Goal: Book appointment/travel/reservation

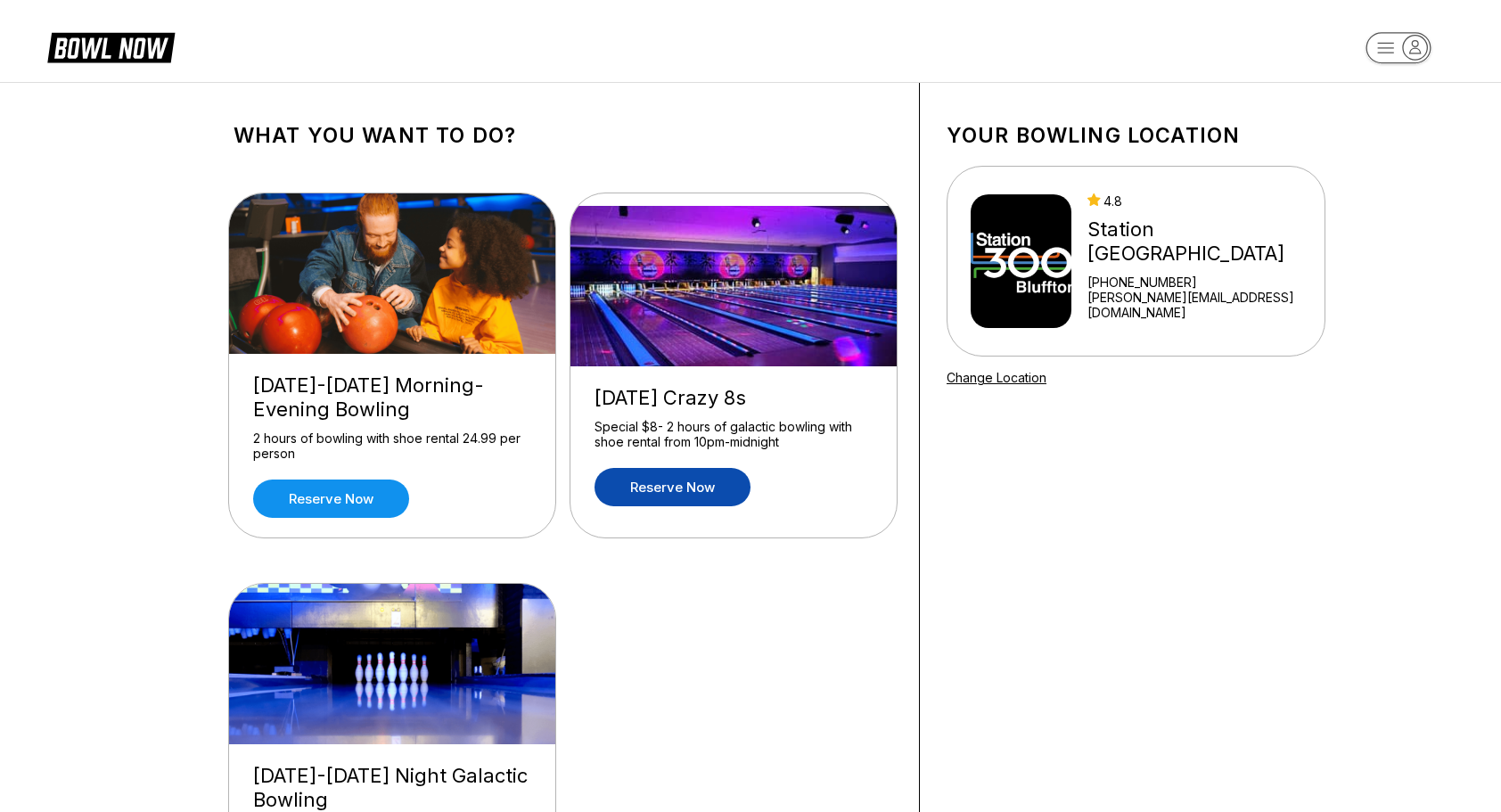
click at [654, 476] on link "Reserve now" at bounding box center [672, 487] width 156 height 38
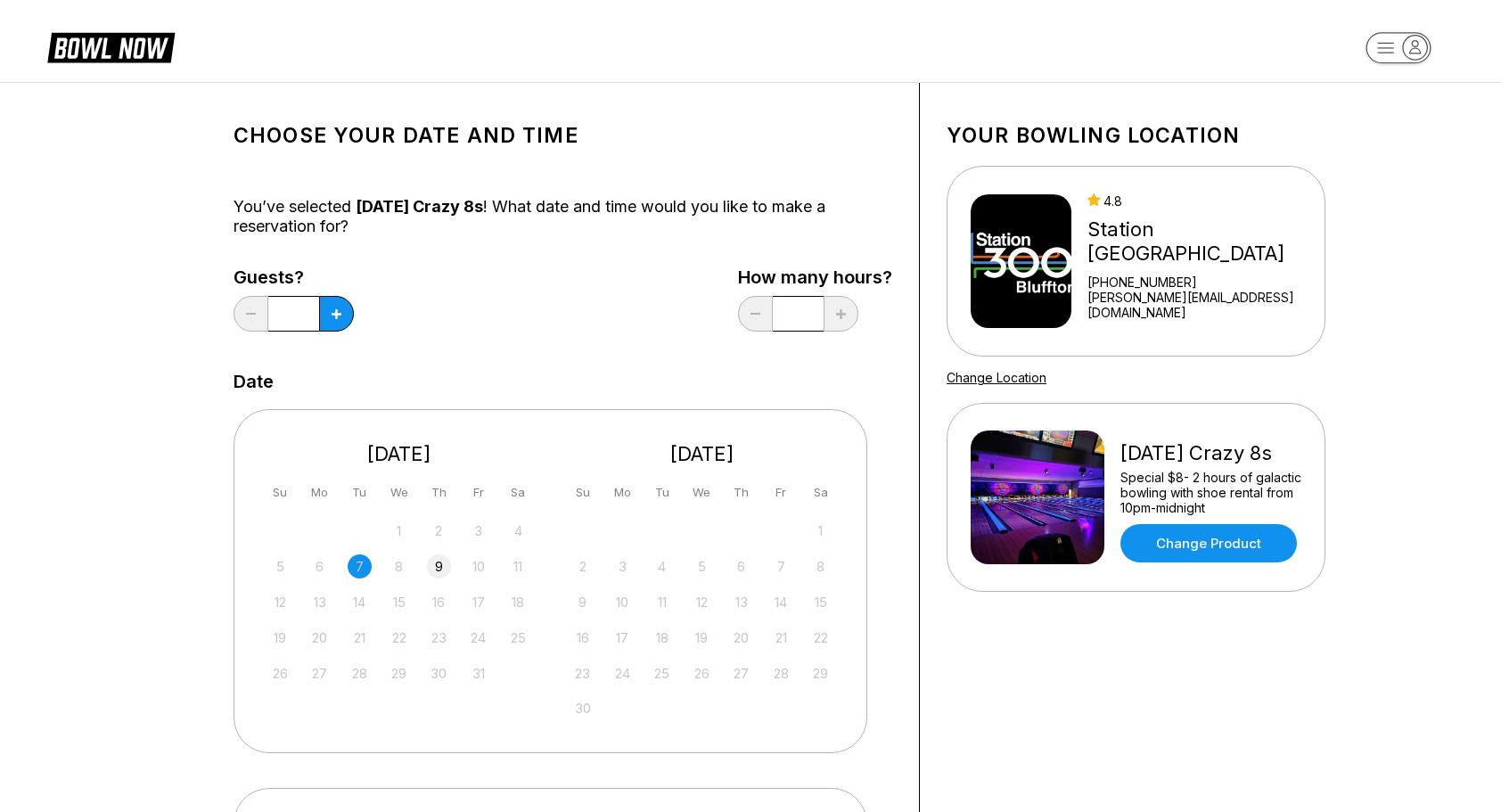
click at [433, 562] on div "9" at bounding box center [438, 566] width 25 height 24
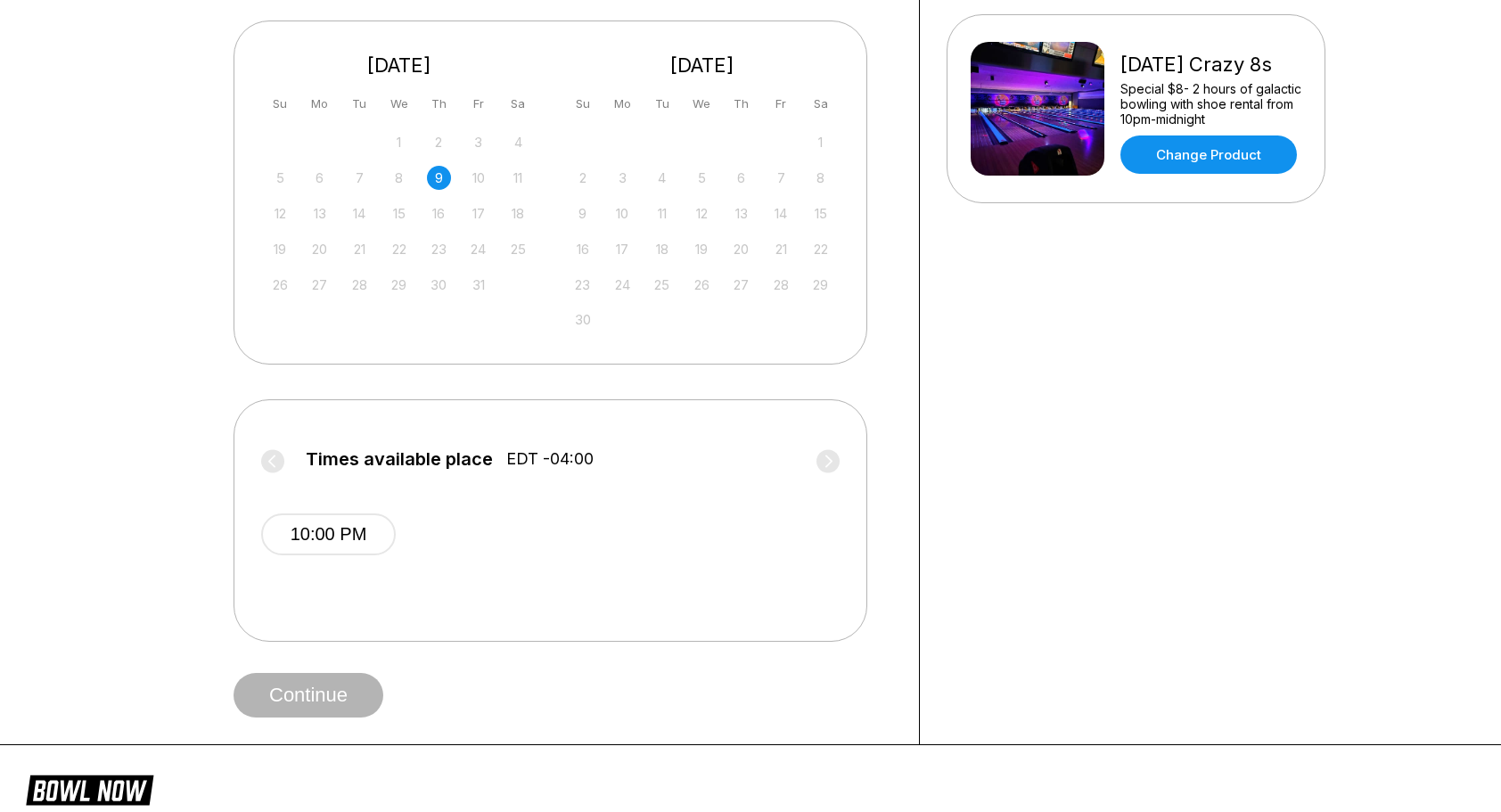
scroll to position [386, 0]
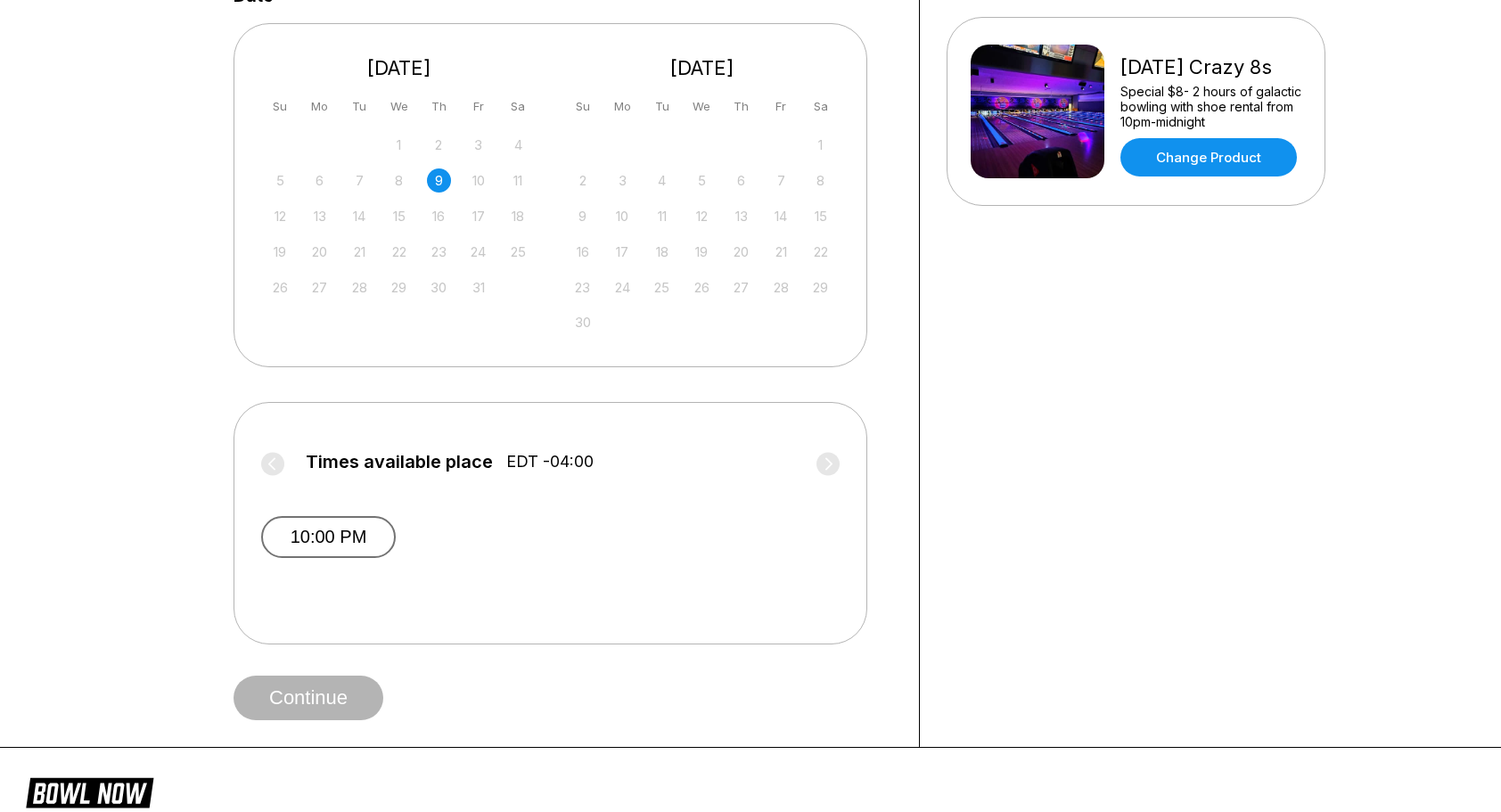
click at [335, 536] on button "10:00 PM" at bounding box center [329, 537] width 134 height 42
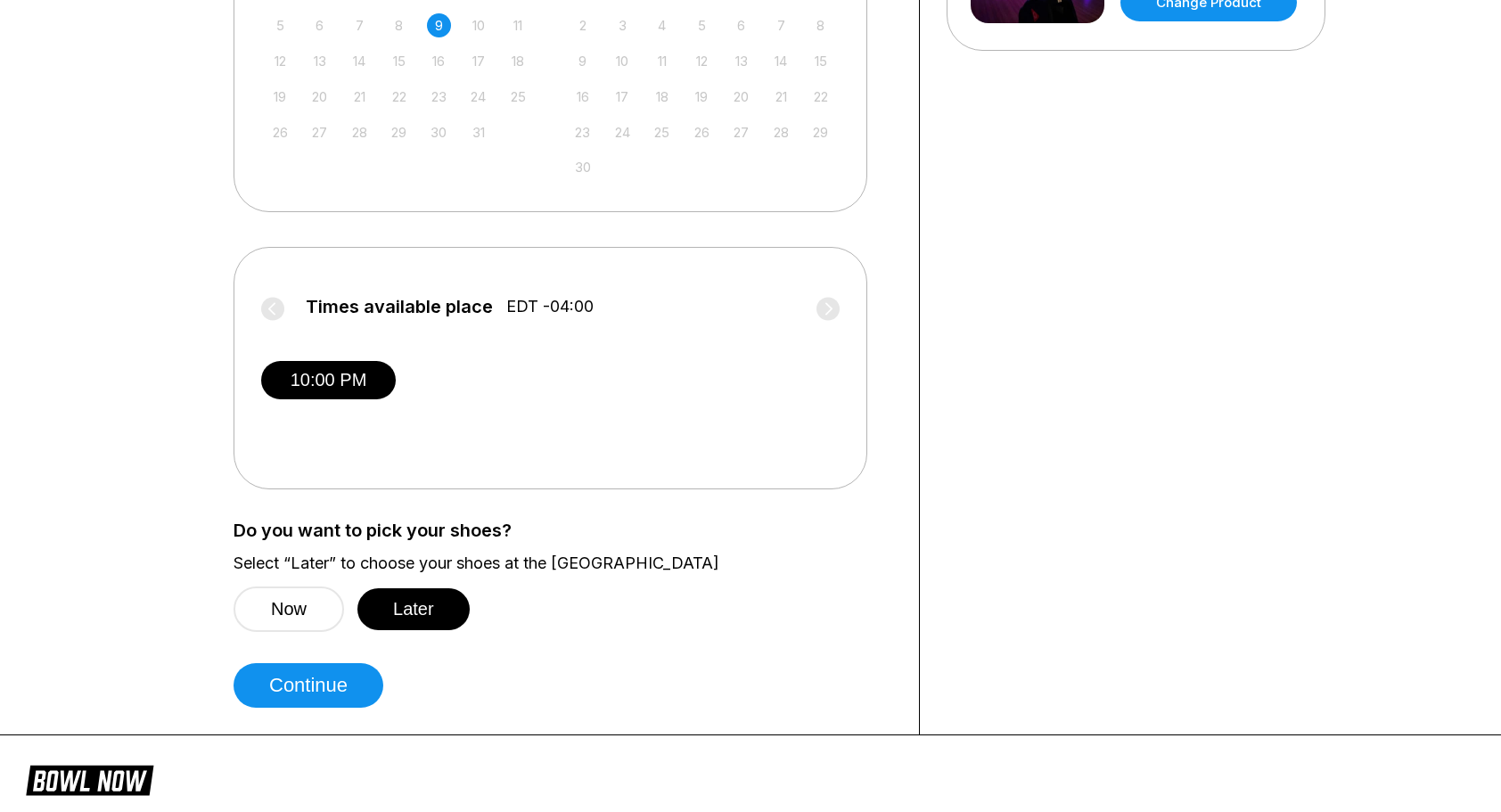
scroll to position [544, 0]
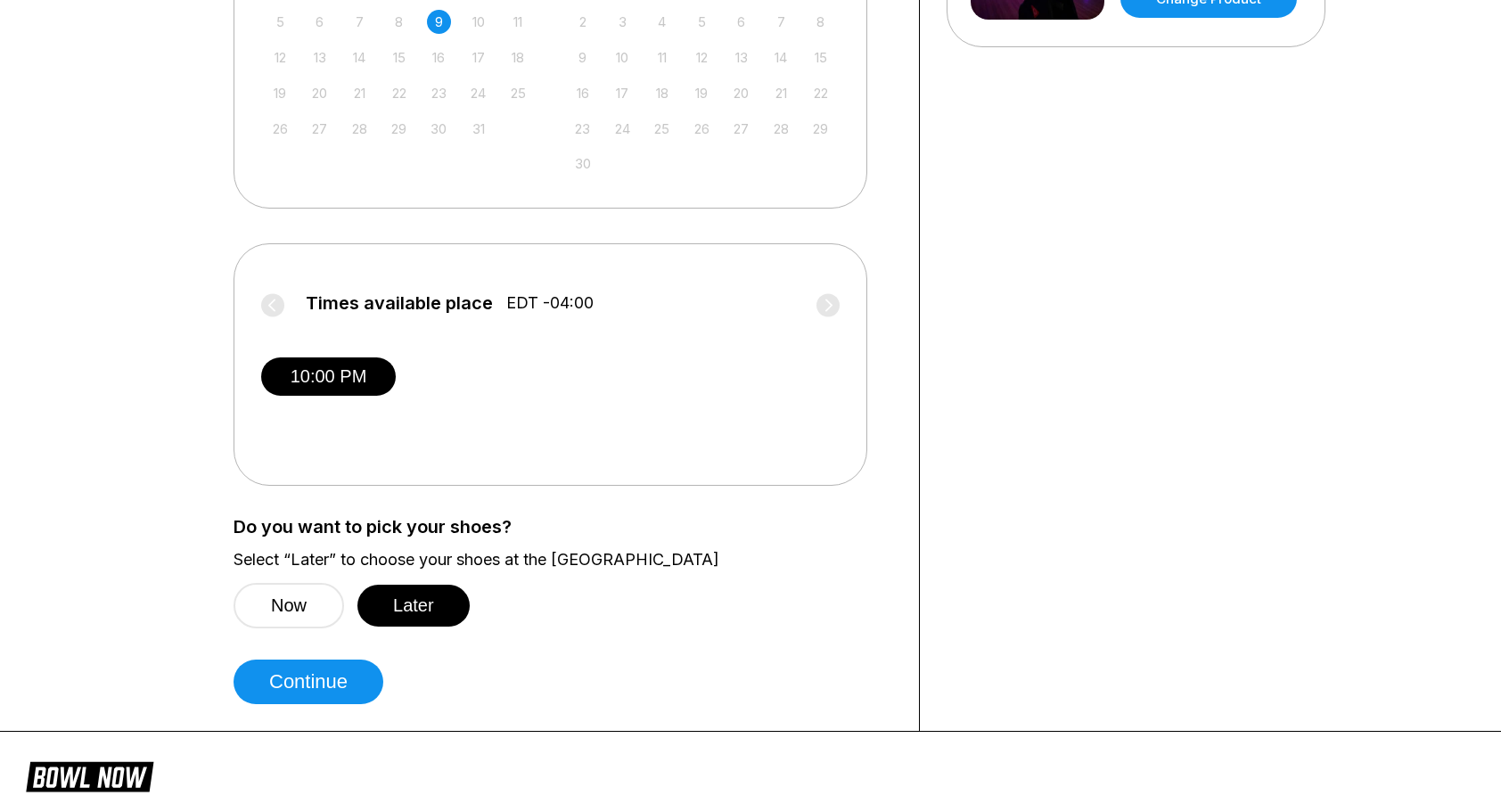
click at [544, 562] on label "Select “Later” to choose your shoes at the bowling center" at bounding box center [563, 560] width 659 height 20
click at [306, 379] on button "10:00 PM" at bounding box center [329, 377] width 134 height 38
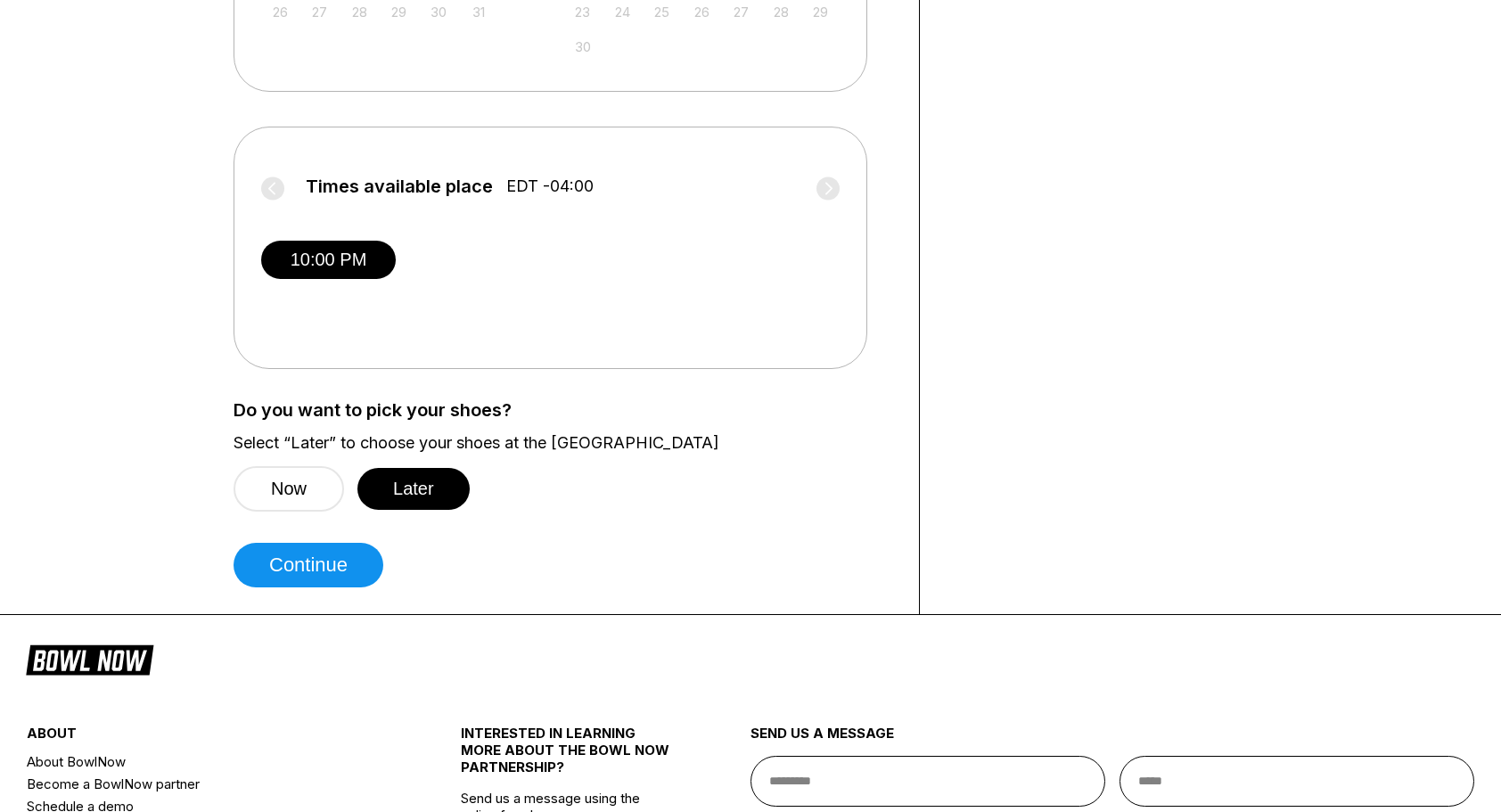
scroll to position [662, 0]
click at [411, 479] on button "Later" at bounding box center [414, 488] width 113 height 42
click at [422, 484] on button "Later" at bounding box center [414, 488] width 113 height 42
click at [360, 568] on button "Continue" at bounding box center [308, 563] width 150 height 44
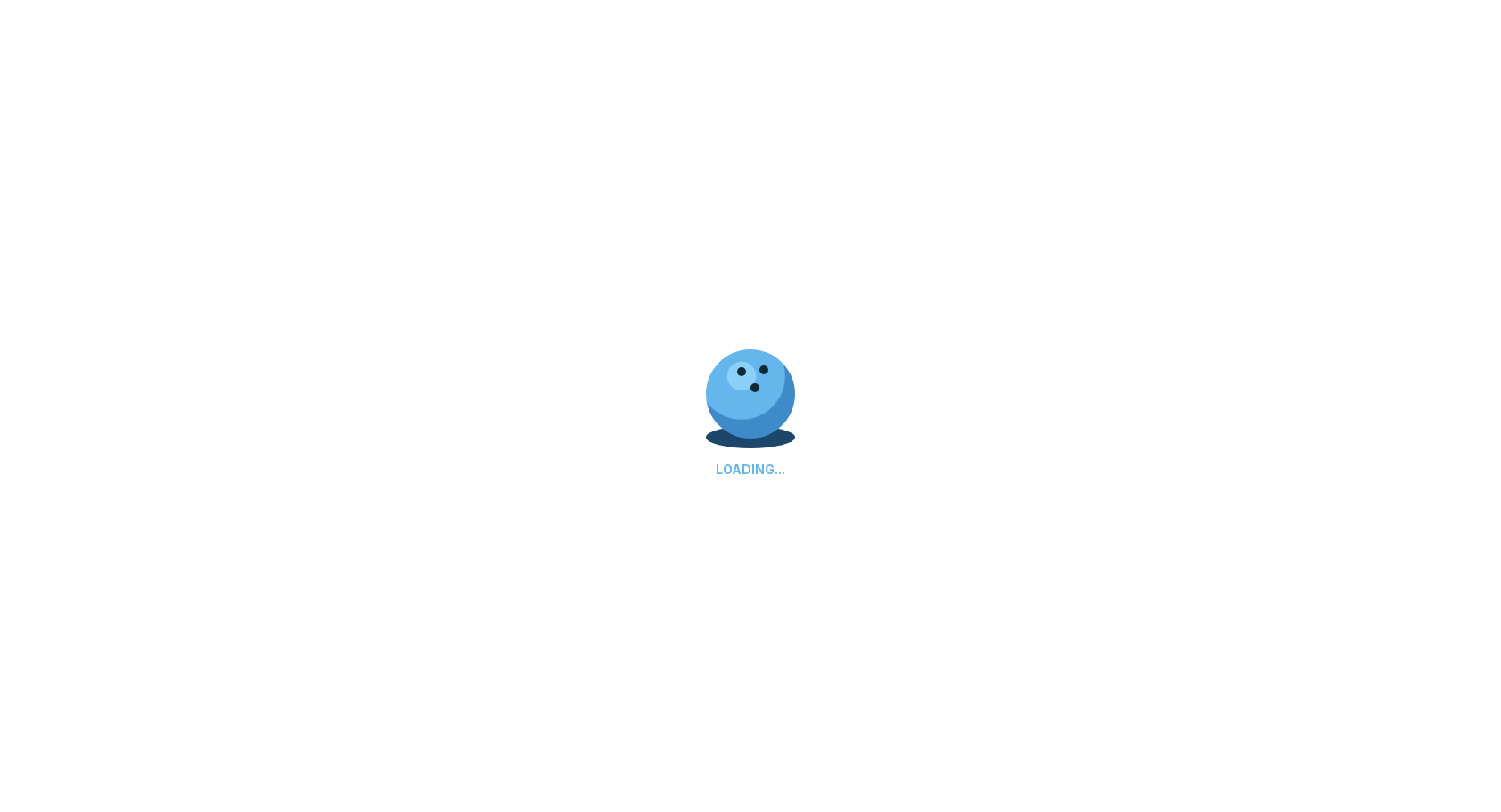
select select "**"
